Goal: Information Seeking & Learning: Learn about a topic

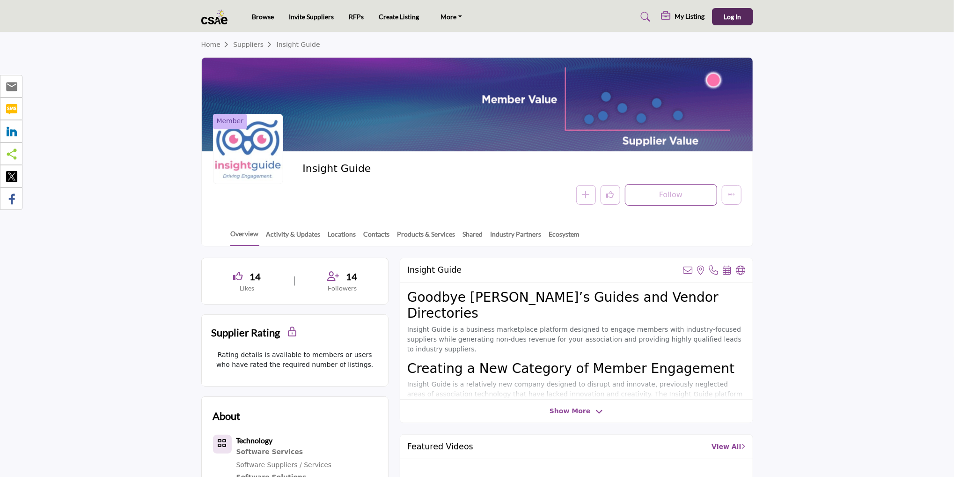
click at [217, 15] on img at bounding box center [216, 16] width 31 height 15
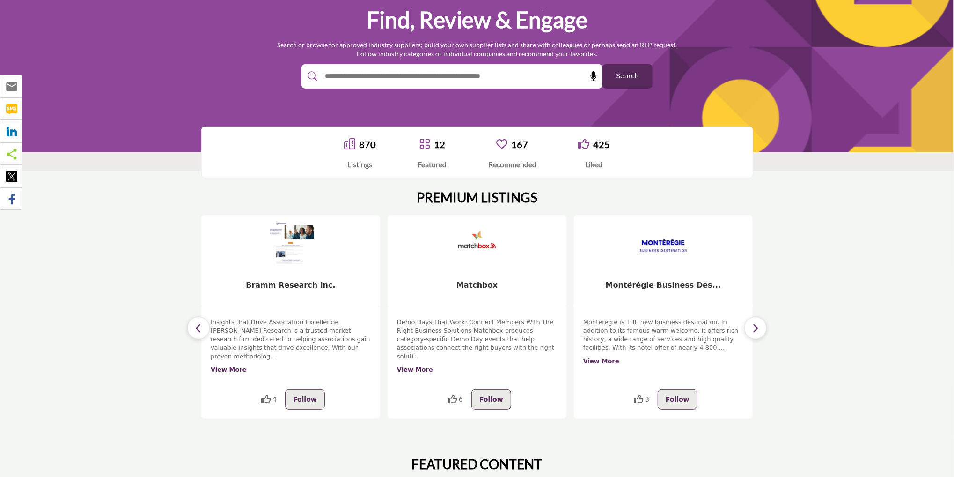
scroll to position [105, 0]
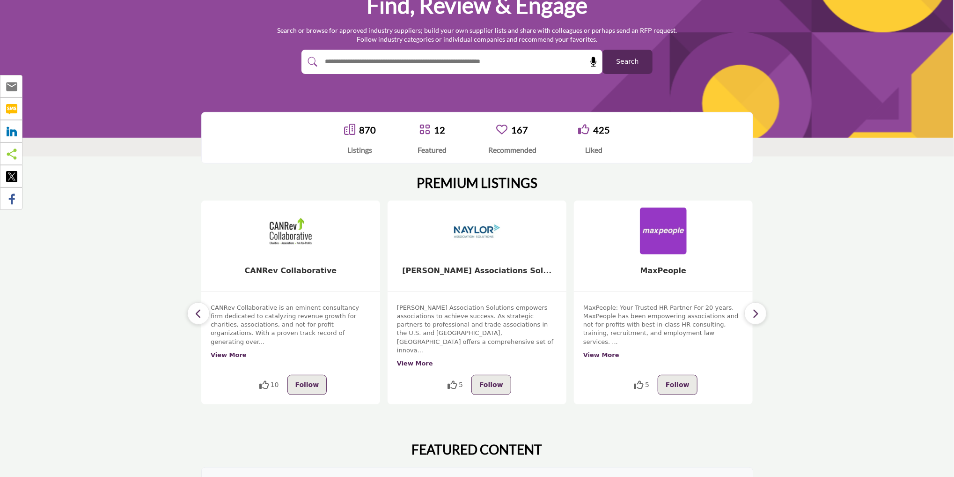
click at [202, 308] on icon "button" at bounding box center [198, 314] width 7 height 12
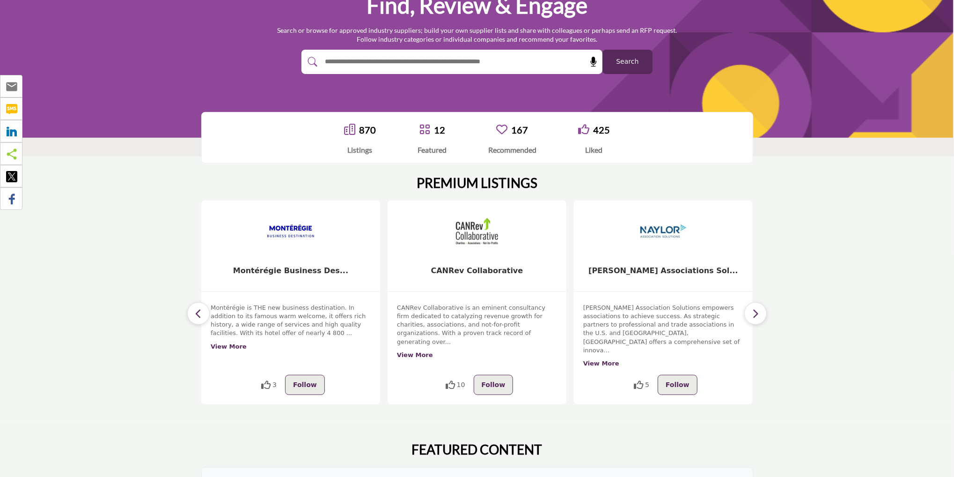
click at [201, 308] on icon "button" at bounding box center [198, 314] width 7 height 12
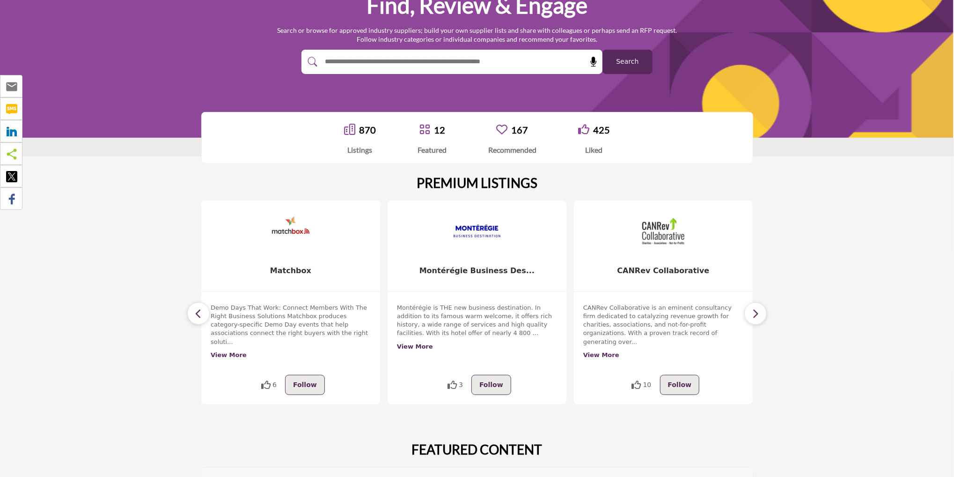
click at [201, 308] on icon "button" at bounding box center [198, 314] width 7 height 12
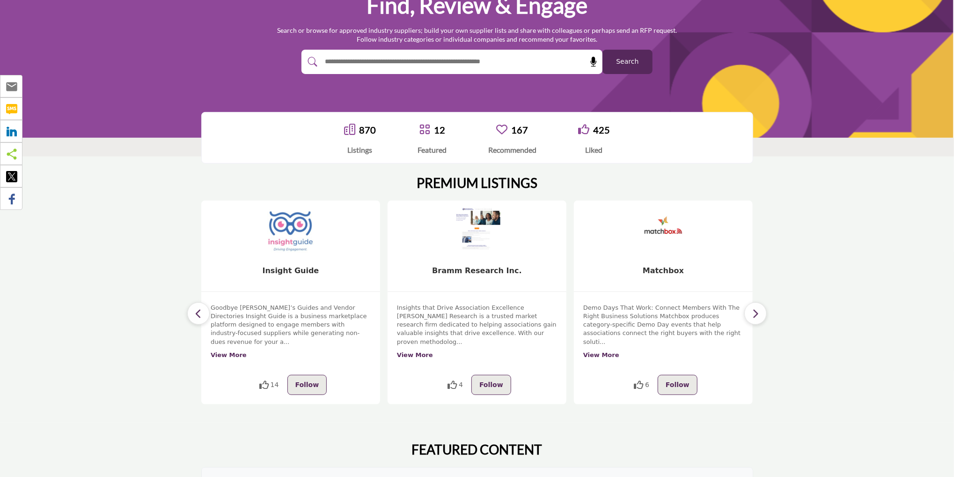
click at [201, 308] on icon "button" at bounding box center [198, 314] width 7 height 12
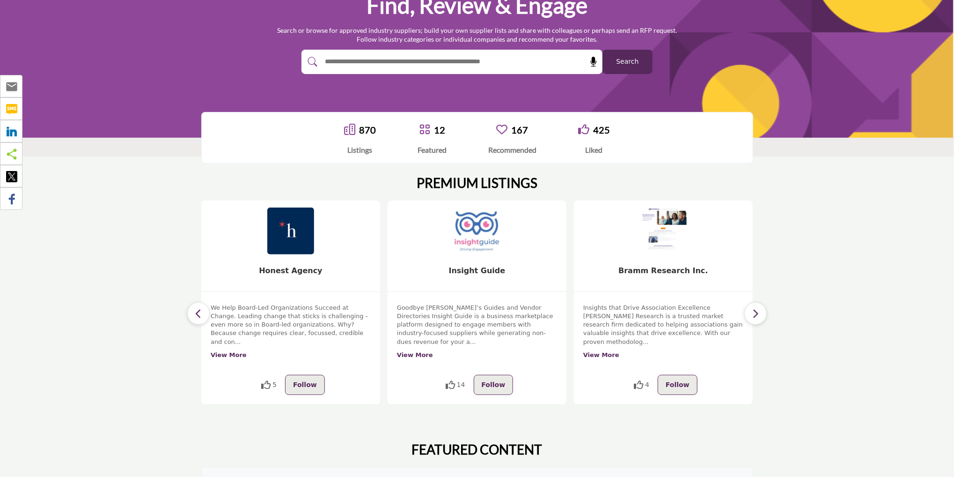
click at [201, 308] on icon "button" at bounding box center [198, 314] width 7 height 12
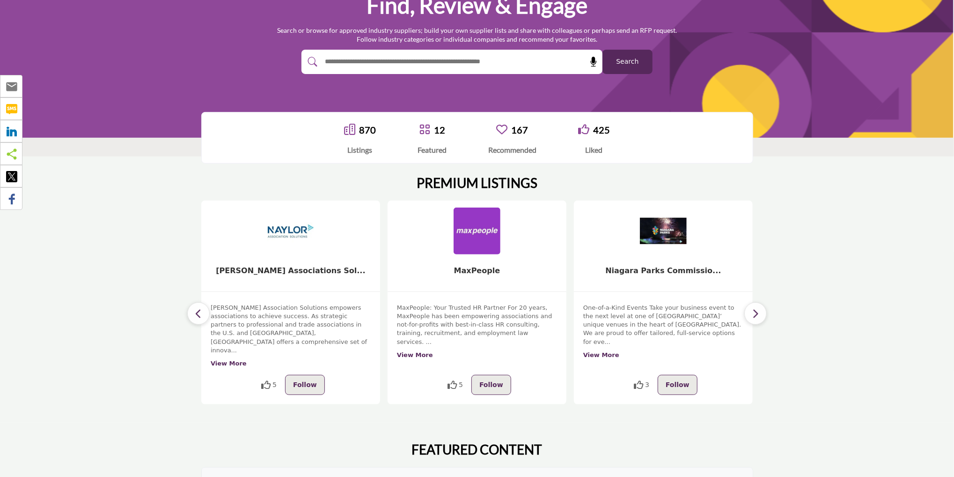
click at [201, 308] on icon "button" at bounding box center [198, 314] width 7 height 12
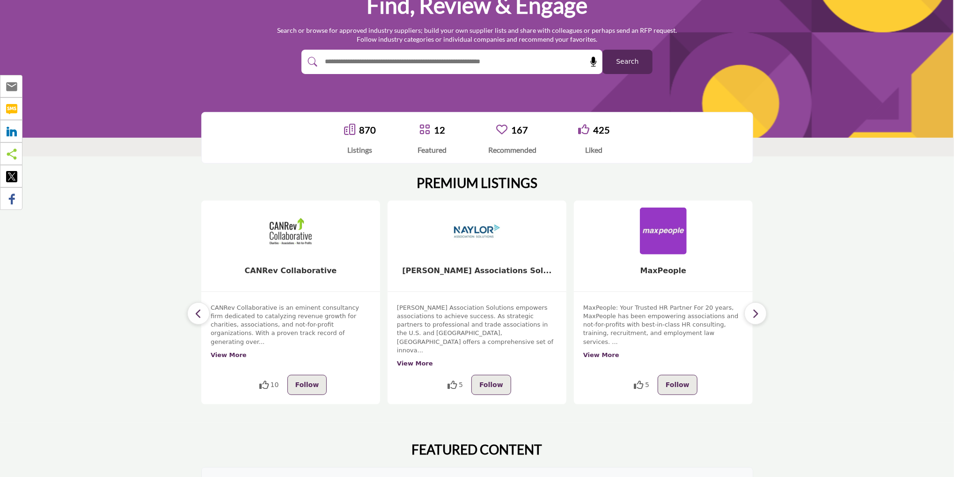
click at [201, 308] on icon "button" at bounding box center [198, 314] width 7 height 12
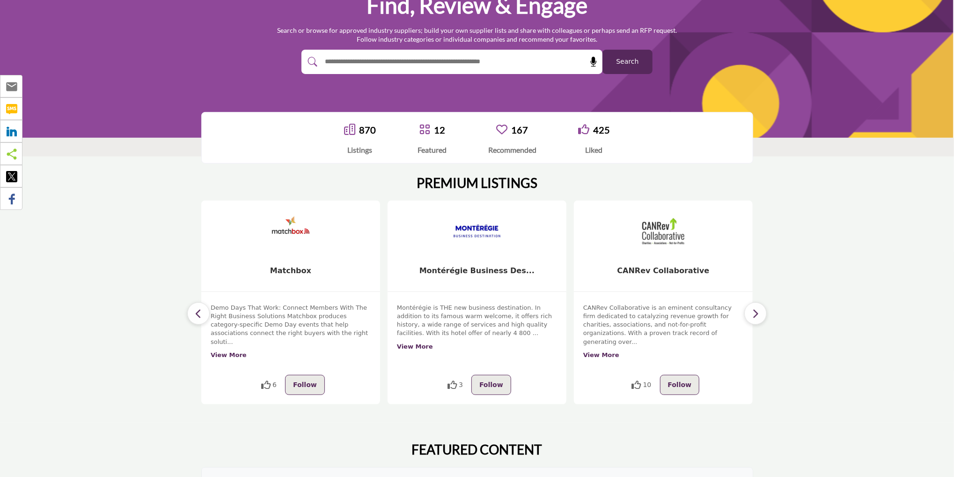
click at [201, 308] on icon "button" at bounding box center [198, 314] width 7 height 12
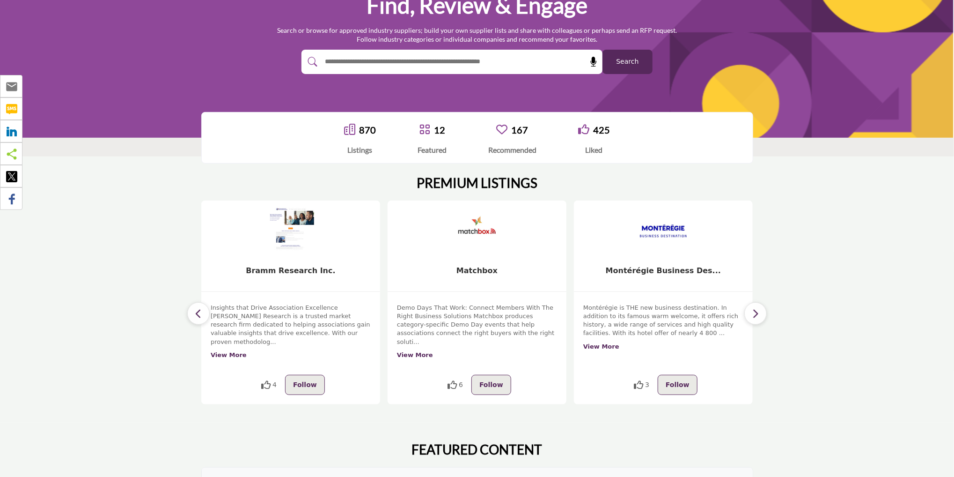
click at [201, 308] on icon "button" at bounding box center [198, 314] width 7 height 12
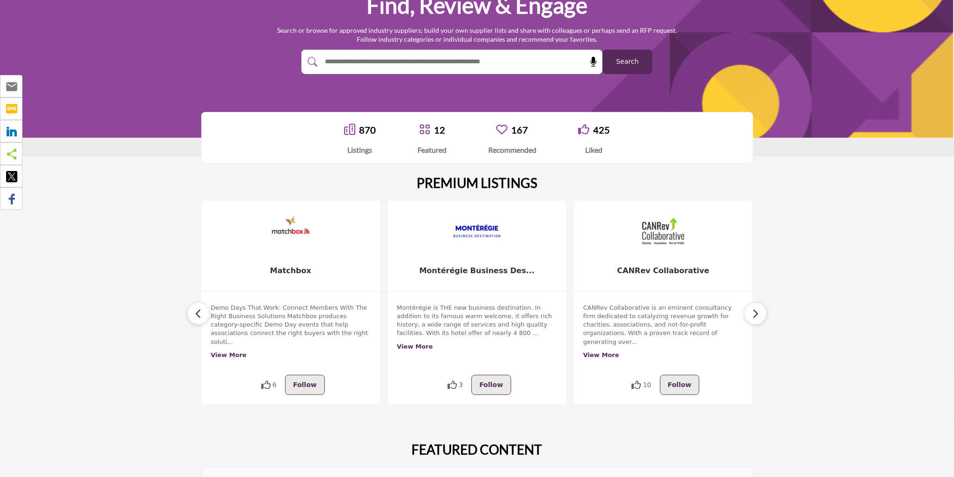
click at [197, 308] on icon "button" at bounding box center [198, 314] width 7 height 12
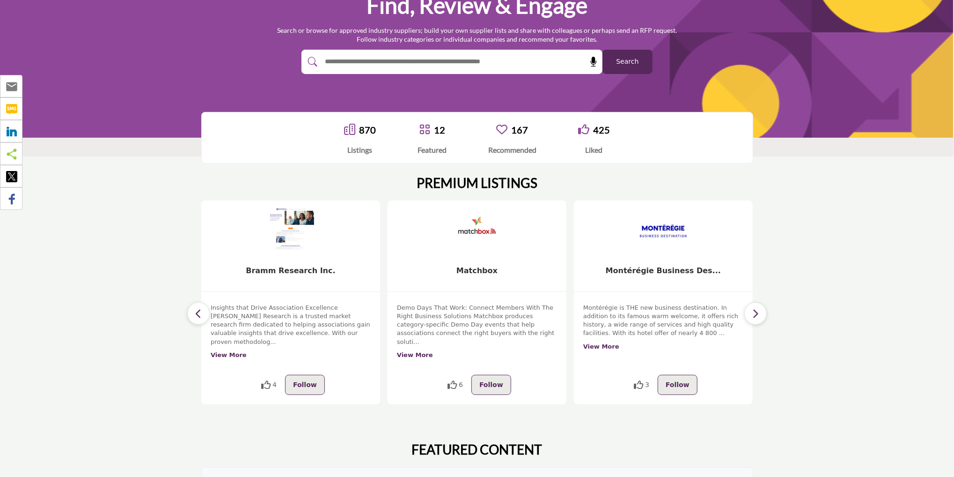
click at [197, 308] on icon "button" at bounding box center [198, 314] width 7 height 12
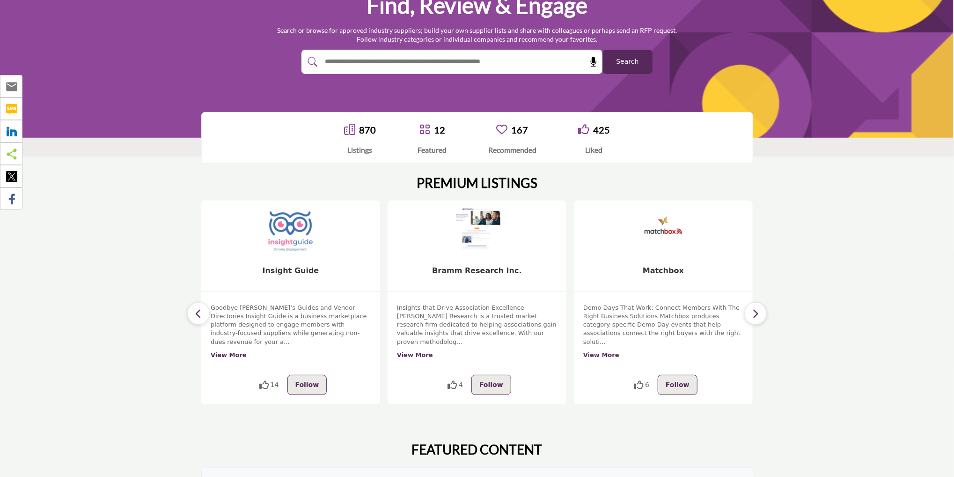
click at [197, 308] on icon "button" at bounding box center [198, 314] width 7 height 12
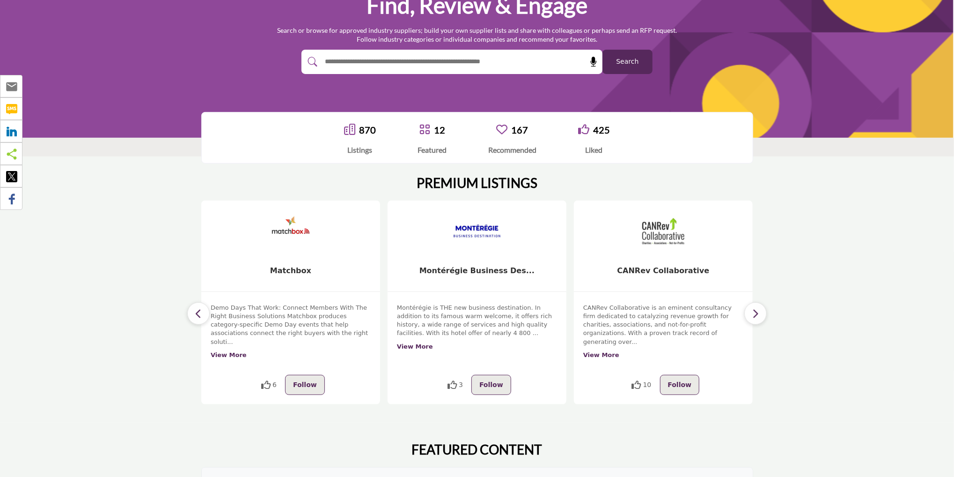
click at [198, 308] on icon "button" at bounding box center [198, 314] width 7 height 12
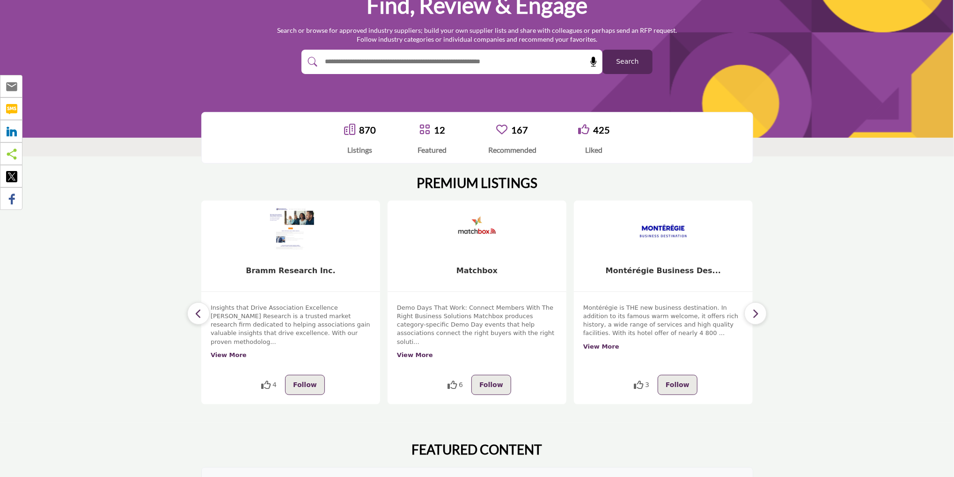
click at [198, 308] on icon "button" at bounding box center [198, 314] width 7 height 12
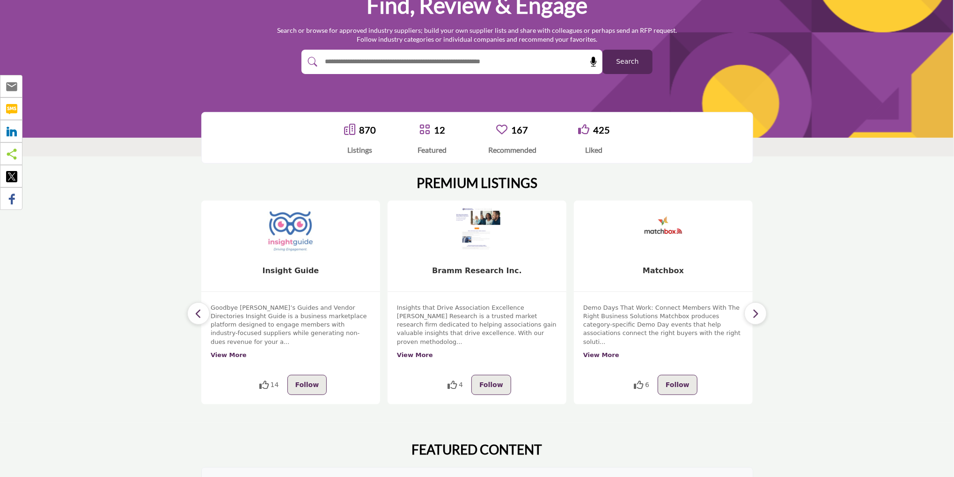
click at [198, 308] on icon "button" at bounding box center [198, 314] width 7 height 12
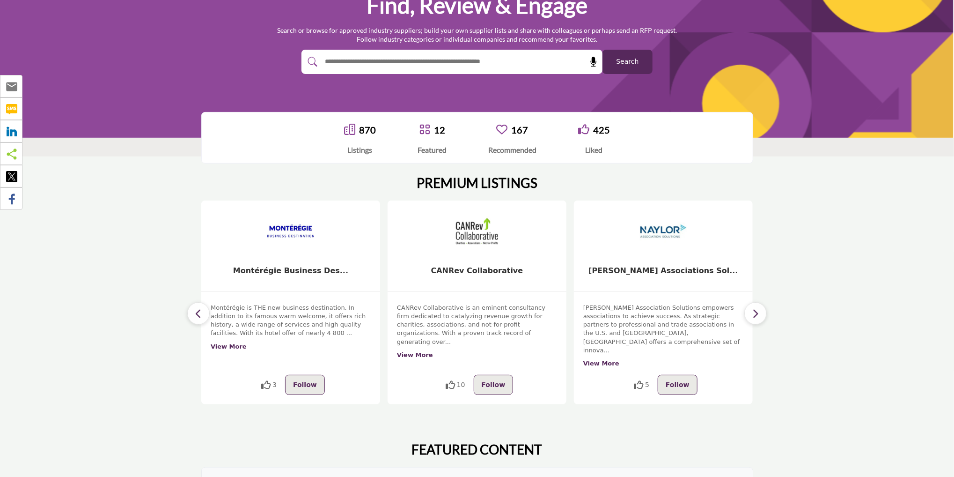
click at [199, 308] on icon "button" at bounding box center [198, 314] width 7 height 12
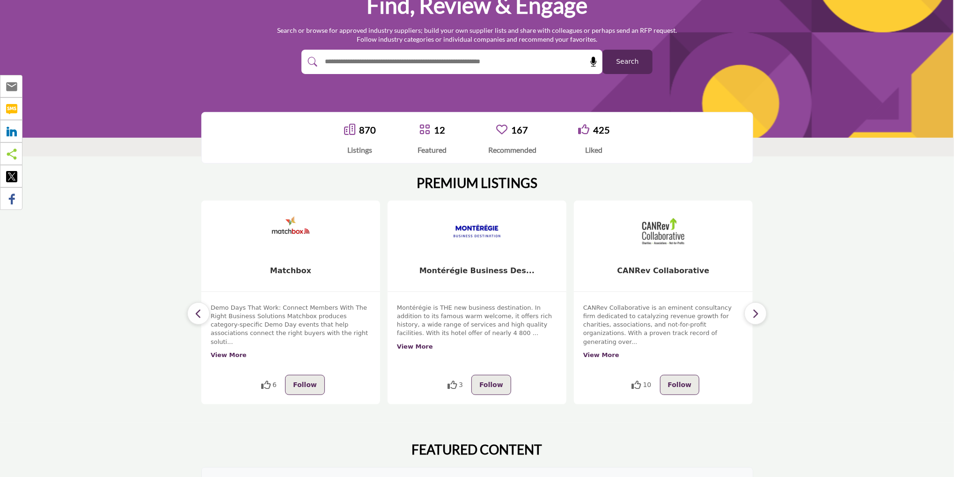
click at [199, 308] on icon "button" at bounding box center [198, 314] width 7 height 12
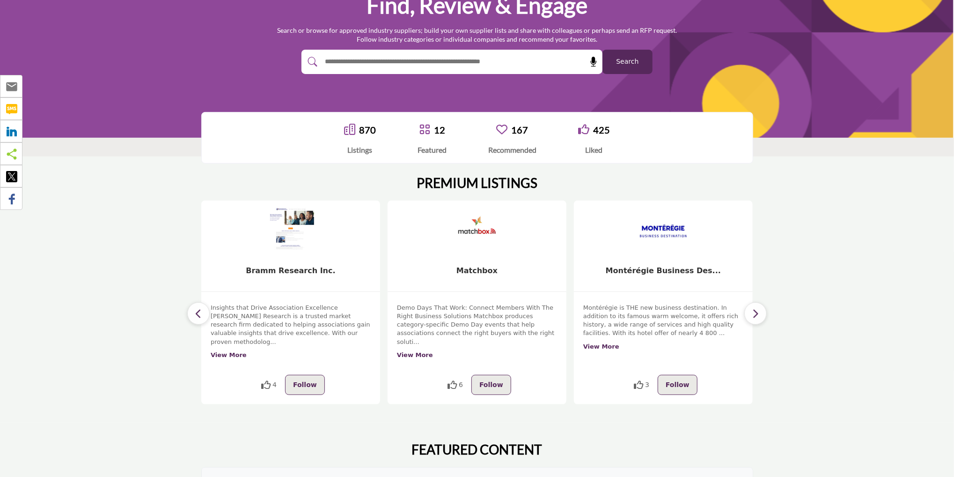
click at [199, 308] on icon "button" at bounding box center [198, 314] width 7 height 12
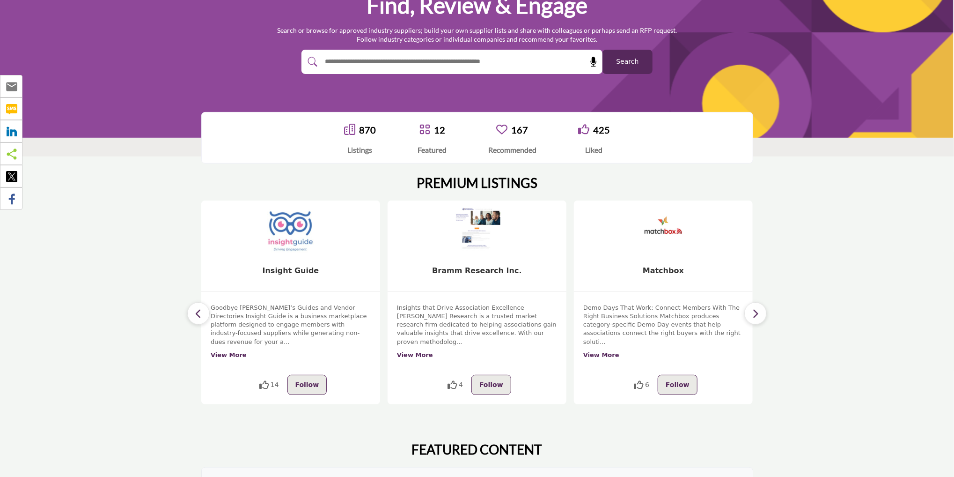
click at [199, 308] on icon "button" at bounding box center [198, 314] width 7 height 12
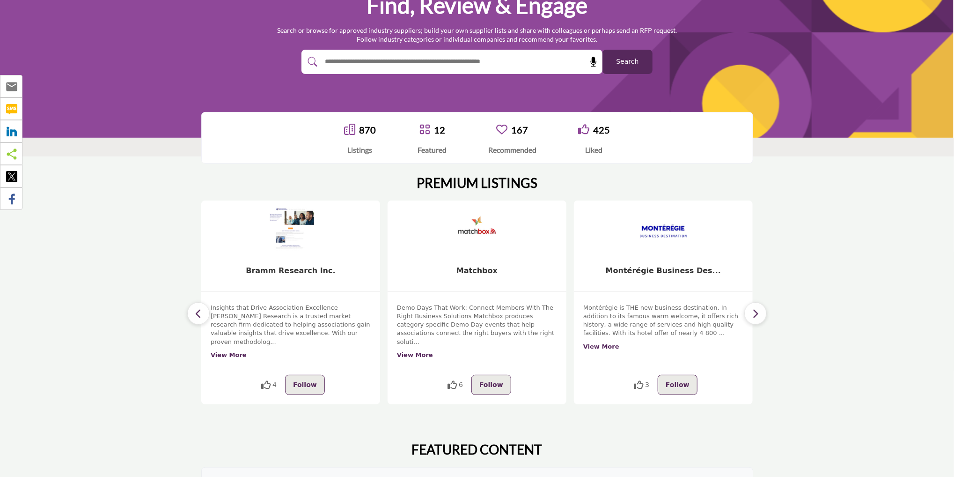
click at [199, 308] on icon "button" at bounding box center [198, 314] width 7 height 12
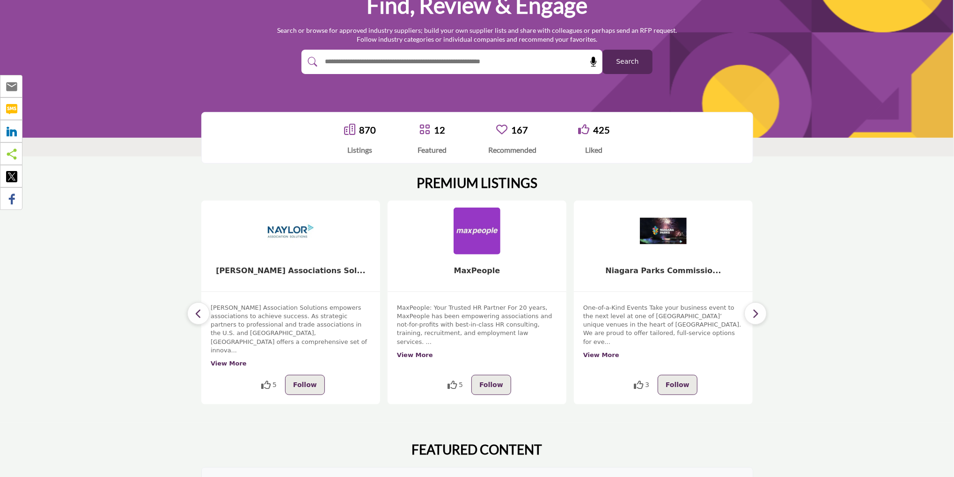
click at [208, 73] on div "Find, Review & Engage Search or browse for approved industry suppliers; build y…" at bounding box center [477, 32] width 552 height 83
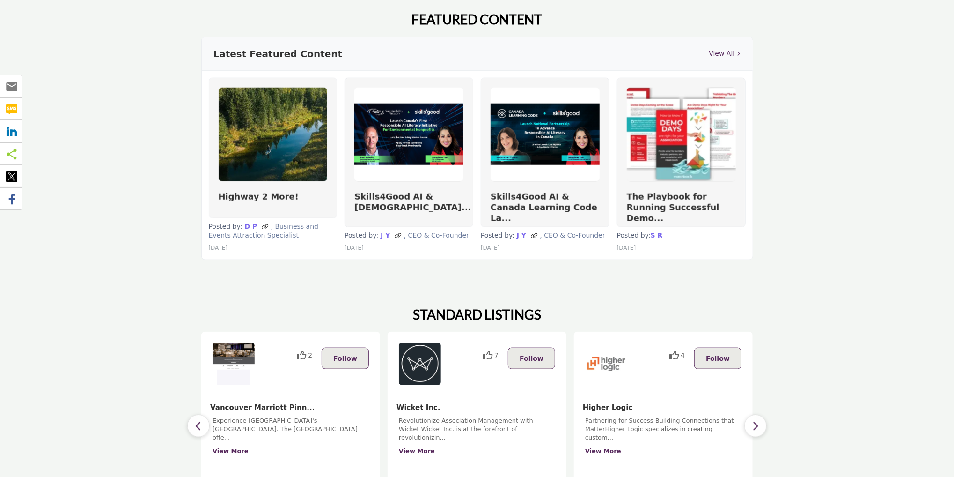
scroll to position [0, 0]
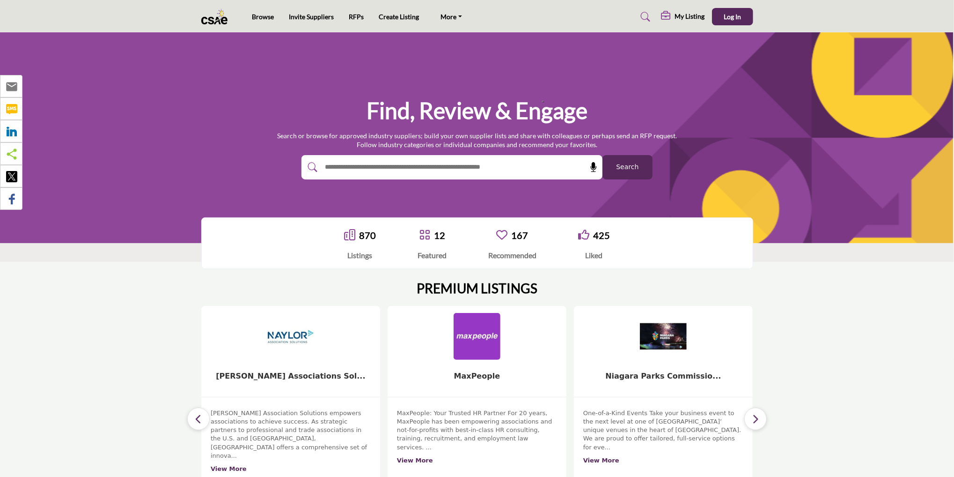
click at [197, 413] on icon "button" at bounding box center [198, 419] width 7 height 12
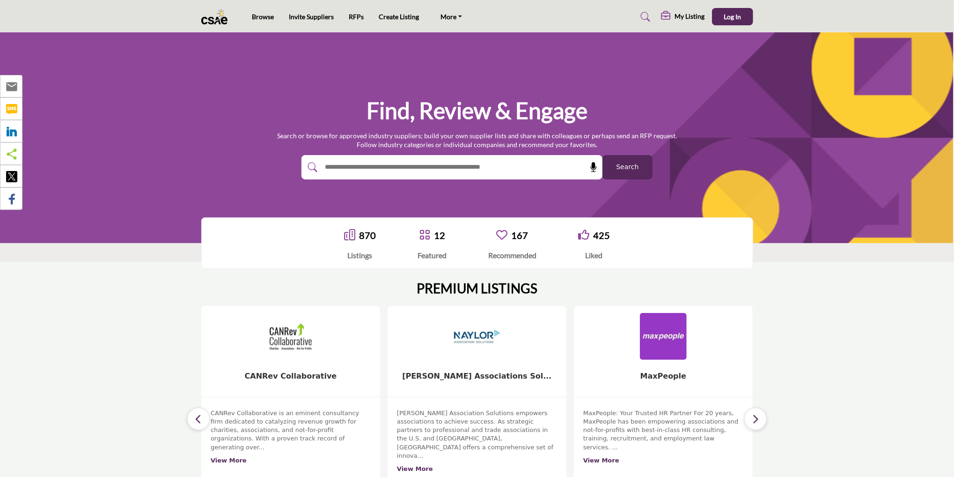
click at [197, 413] on icon "button" at bounding box center [198, 419] width 7 height 12
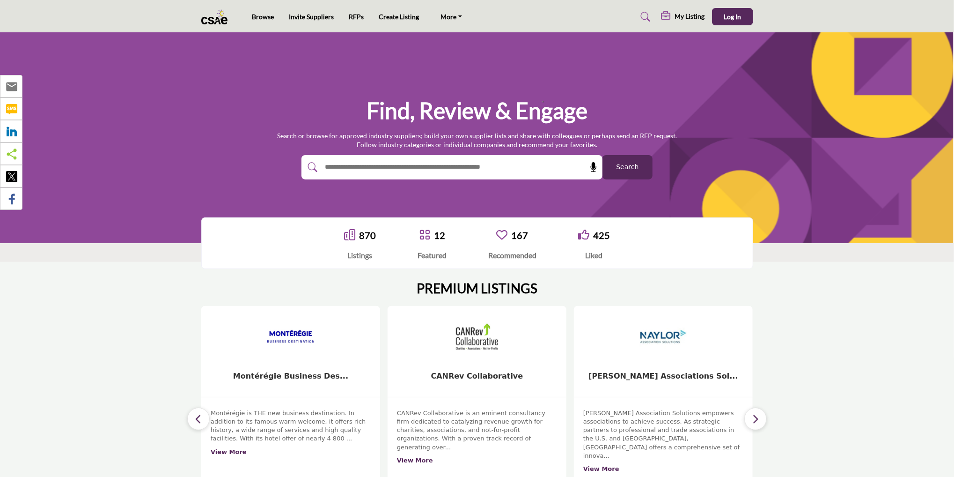
click at [197, 413] on icon "button" at bounding box center [198, 419] width 7 height 12
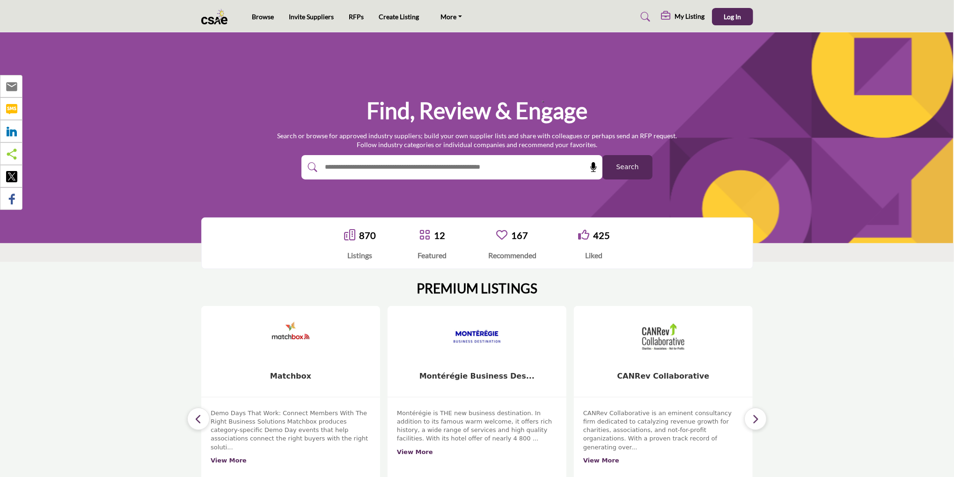
click at [197, 413] on icon "button" at bounding box center [198, 419] width 7 height 12
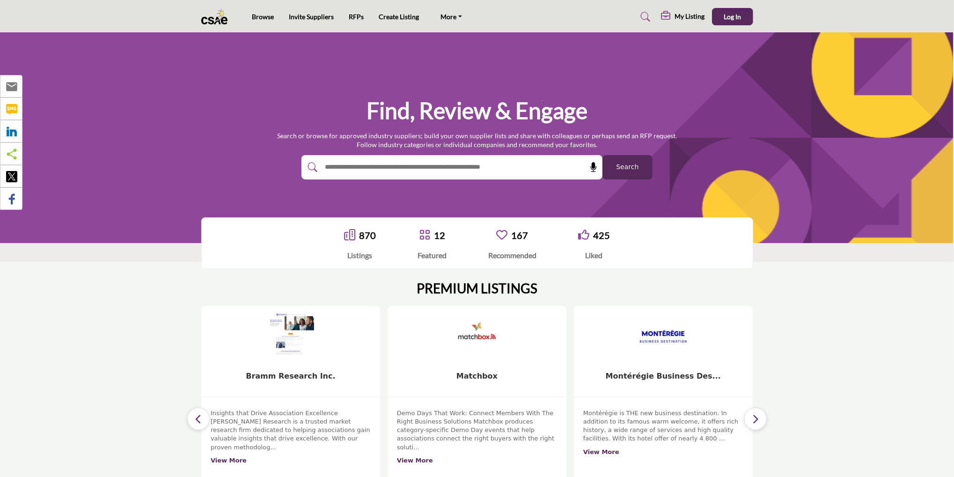
click at [197, 413] on icon "button" at bounding box center [198, 419] width 7 height 12
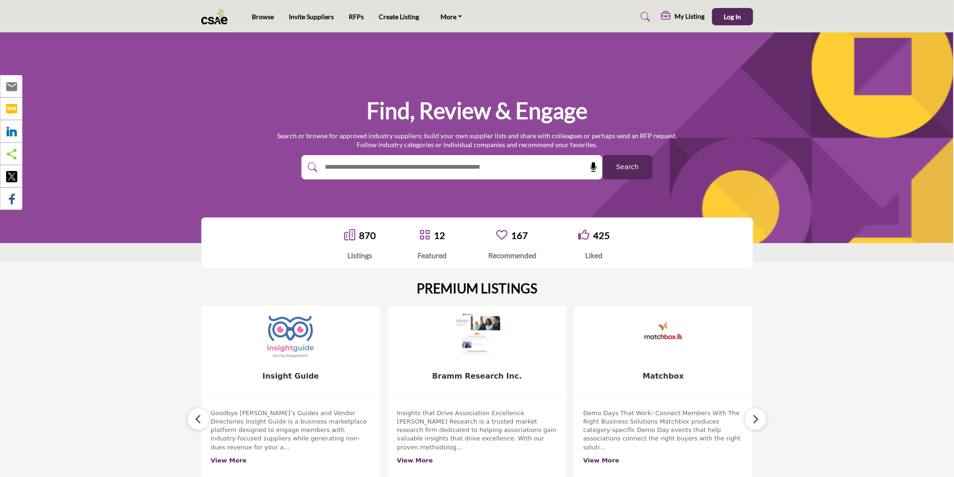
click at [277, 347] on img at bounding box center [290, 335] width 49 height 49
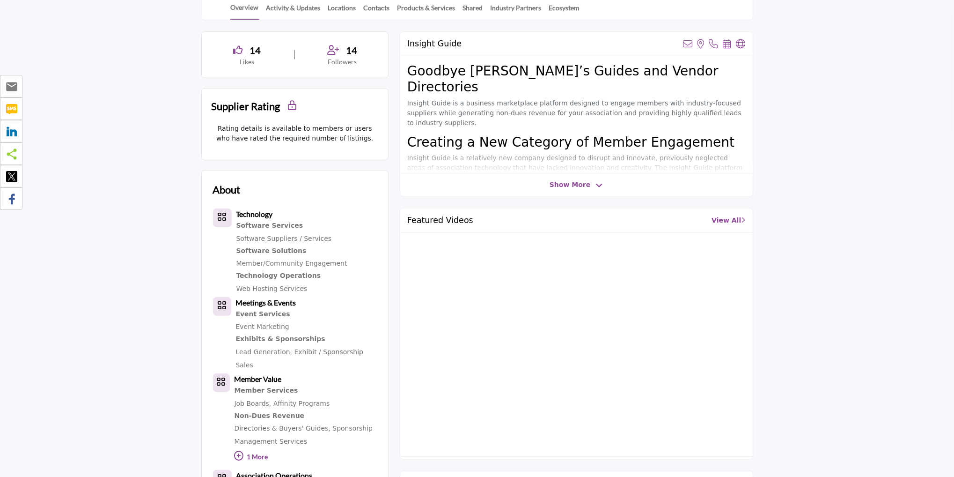
scroll to position [245, 0]
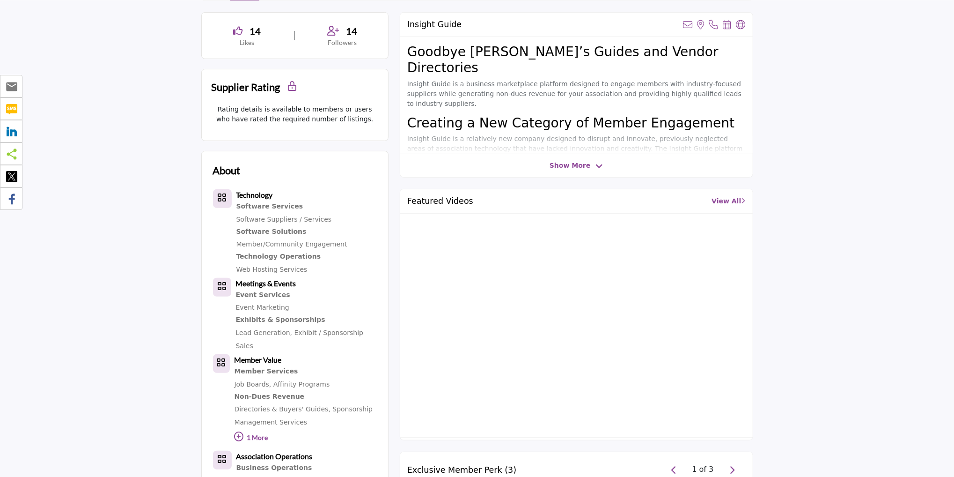
drag, startPoint x: 886, startPoint y: 252, endPoint x: 887, endPoint y: 207, distance: 45.4
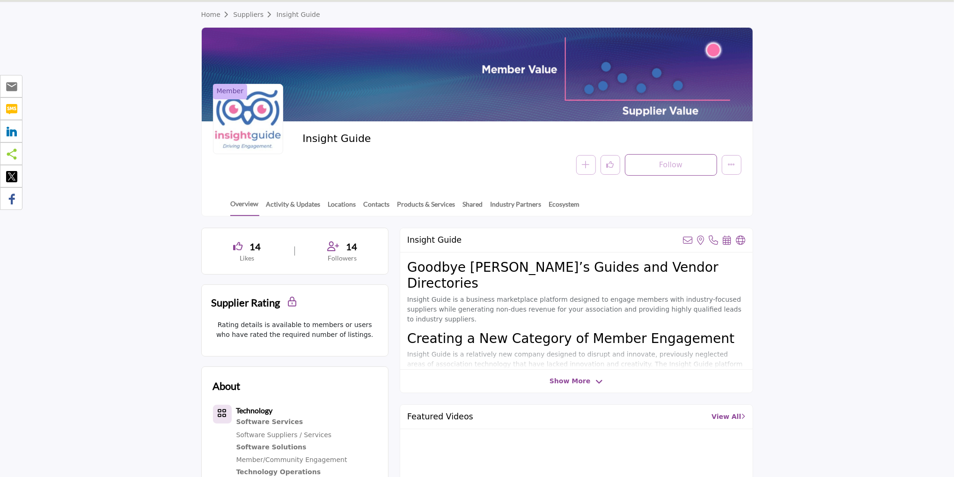
scroll to position [0, 0]
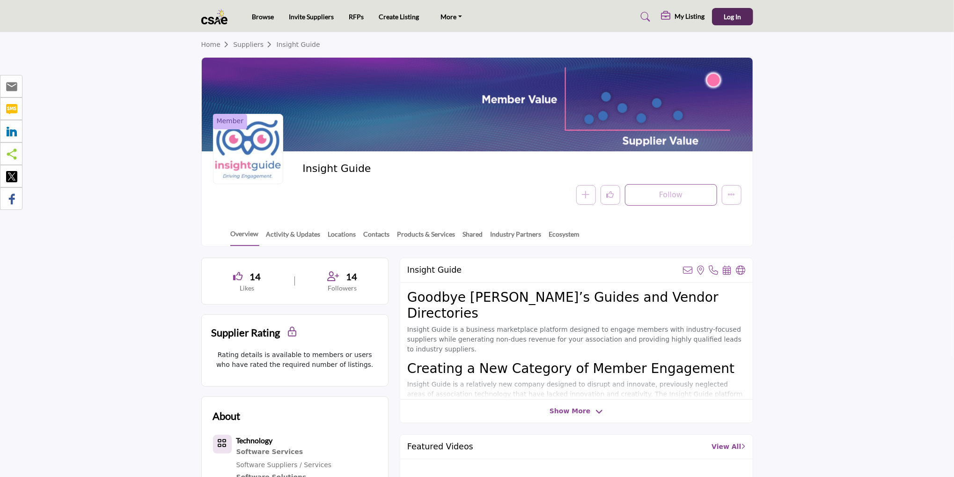
click at [214, 15] on img at bounding box center [216, 16] width 31 height 15
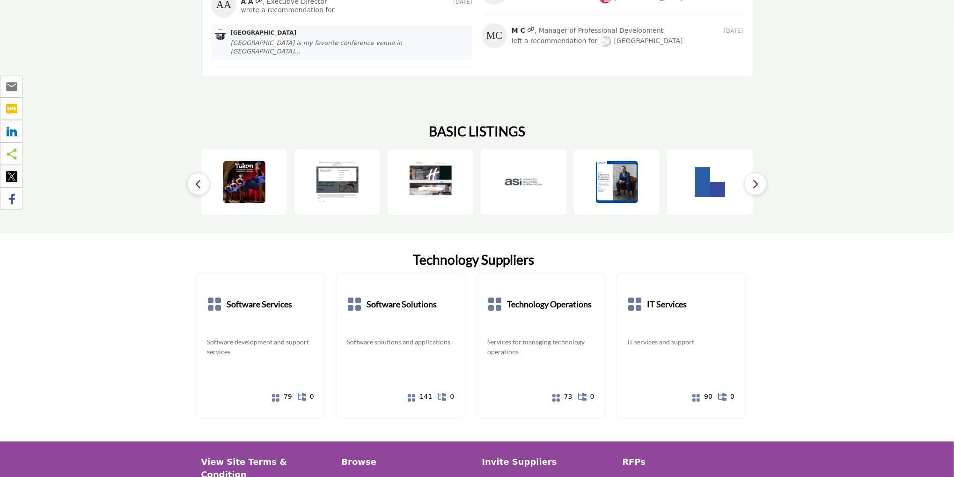
scroll to position [1278, 0]
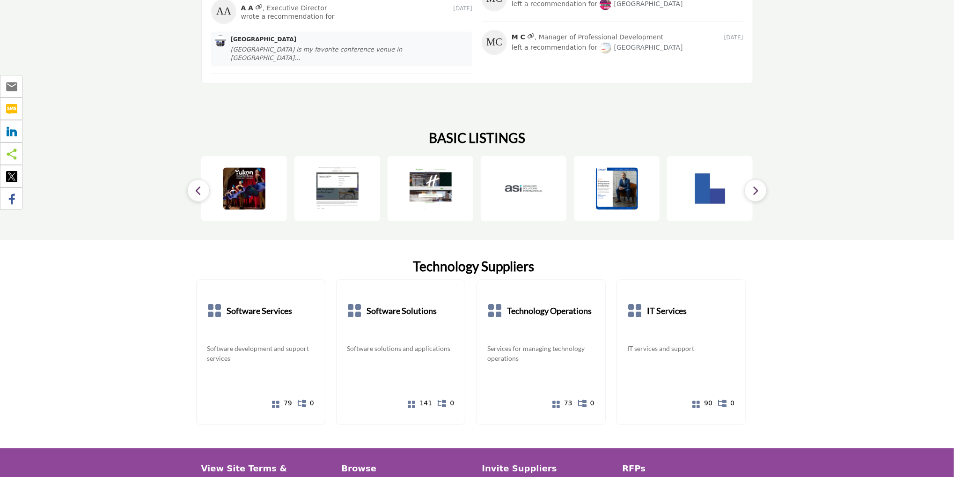
click at [334, 166] on img at bounding box center [337, 188] width 44 height 44
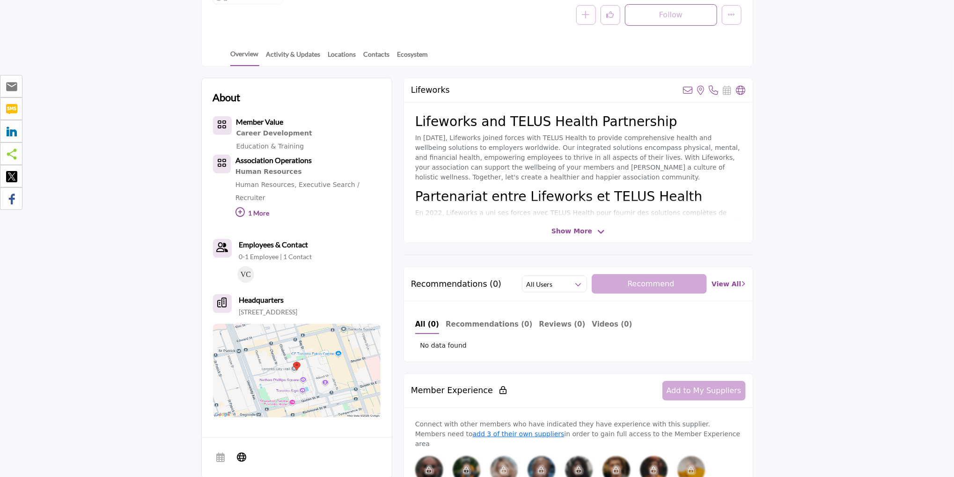
scroll to position [186, 0]
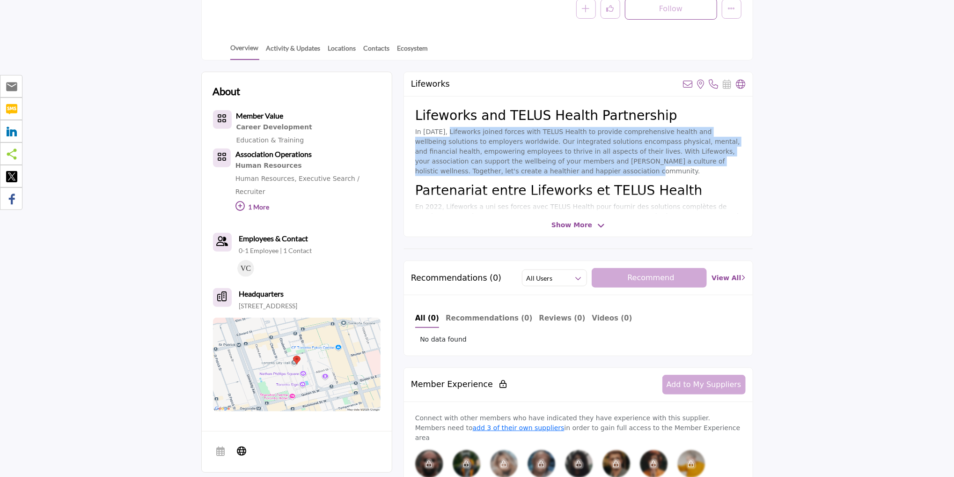
drag, startPoint x: 445, startPoint y: 124, endPoint x: 458, endPoint y: 165, distance: 43.2
click at [461, 165] on div "Lifeworks and TELUS Health Partnership In 2022, Lifeworks joined forces with TE…" at bounding box center [578, 154] width 349 height 117
click at [458, 165] on p "In 2022, Lifeworks joined forces with TELUS Health to provide comprehensive hea…" at bounding box center [578, 151] width 326 height 49
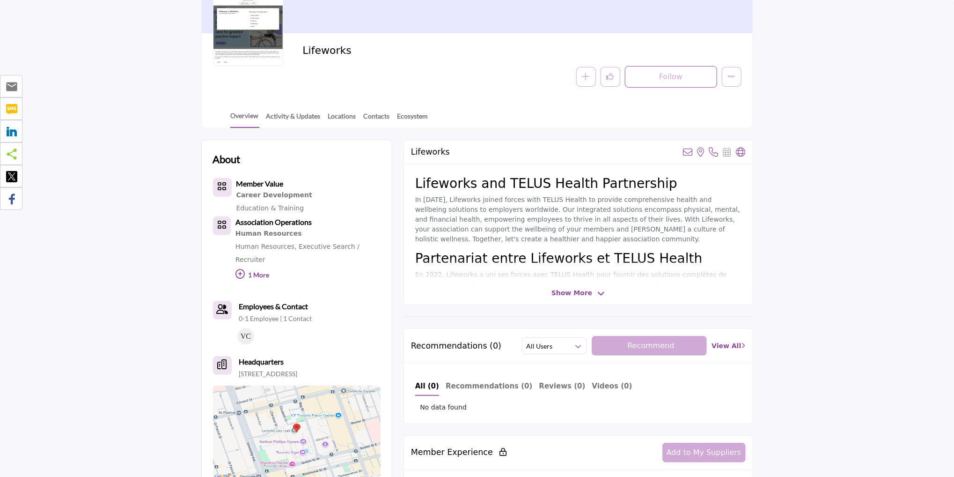
scroll to position [0, 0]
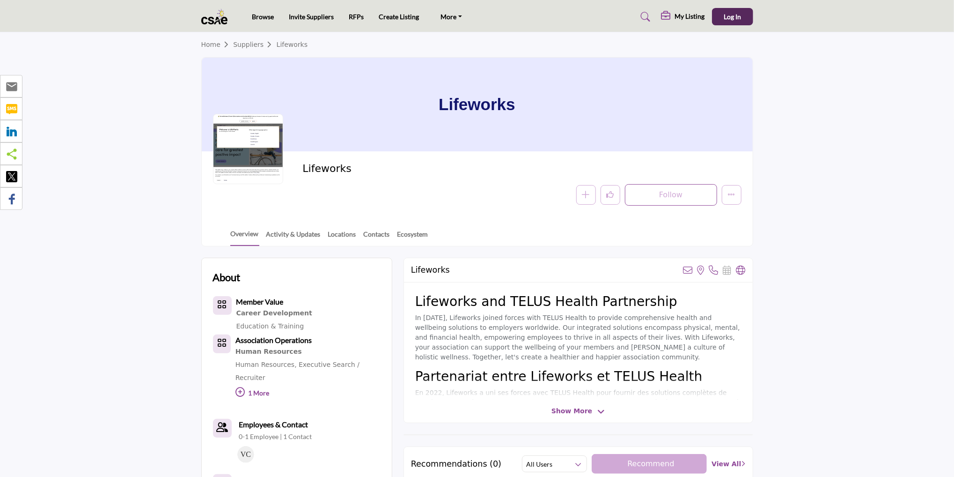
click at [216, 23] on img at bounding box center [216, 16] width 31 height 15
